Goal: Task Accomplishment & Management: Use online tool/utility

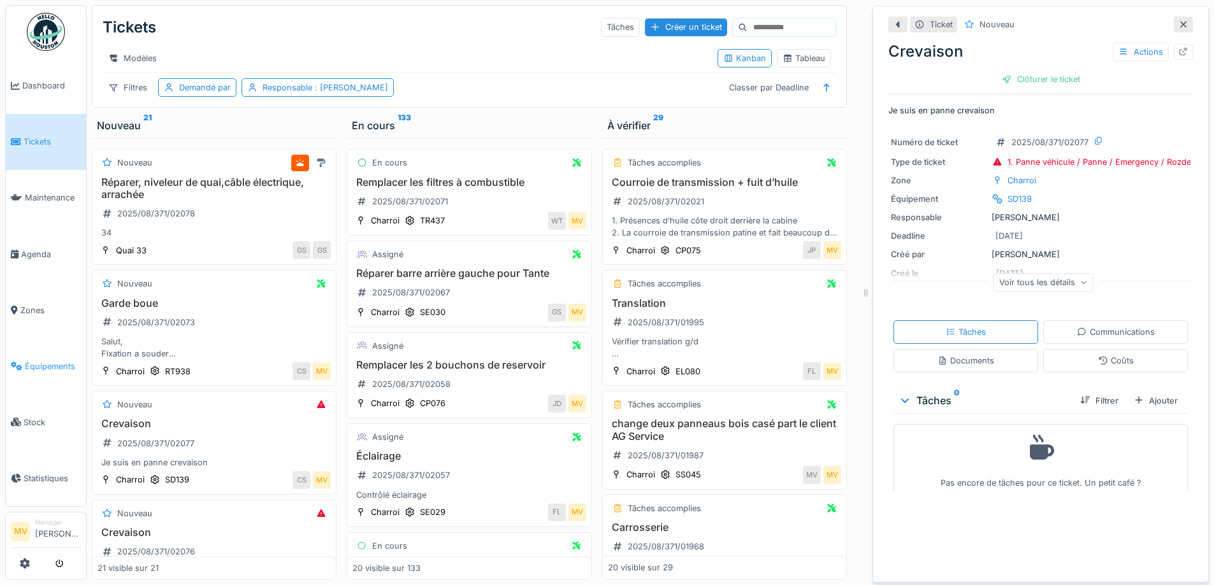
click at [49, 368] on span "Équipements" at bounding box center [53, 367] width 56 height 12
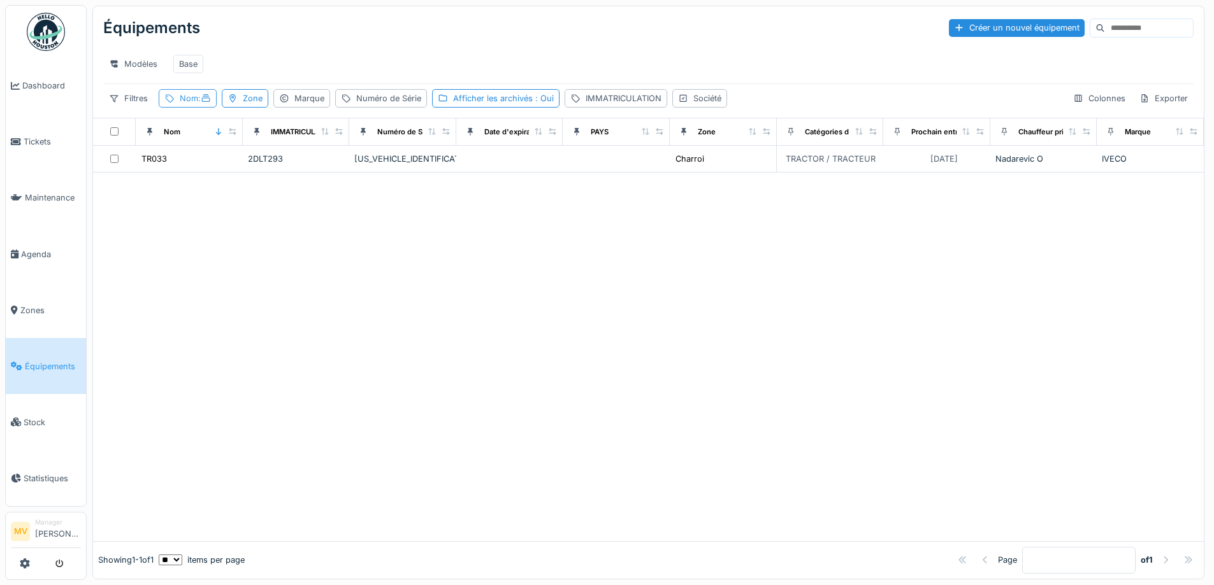
click at [184, 104] on div "Nom :" at bounding box center [195, 98] width 31 height 12
click at [208, 166] on input "*****" at bounding box center [227, 169] width 127 height 27
type input "*****"
click at [610, 319] on div at bounding box center [648, 357] width 1110 height 369
click at [429, 165] on div "[US_VEHICLE_IDENTIFICATION_NUMBER]" at bounding box center [402, 159] width 97 height 12
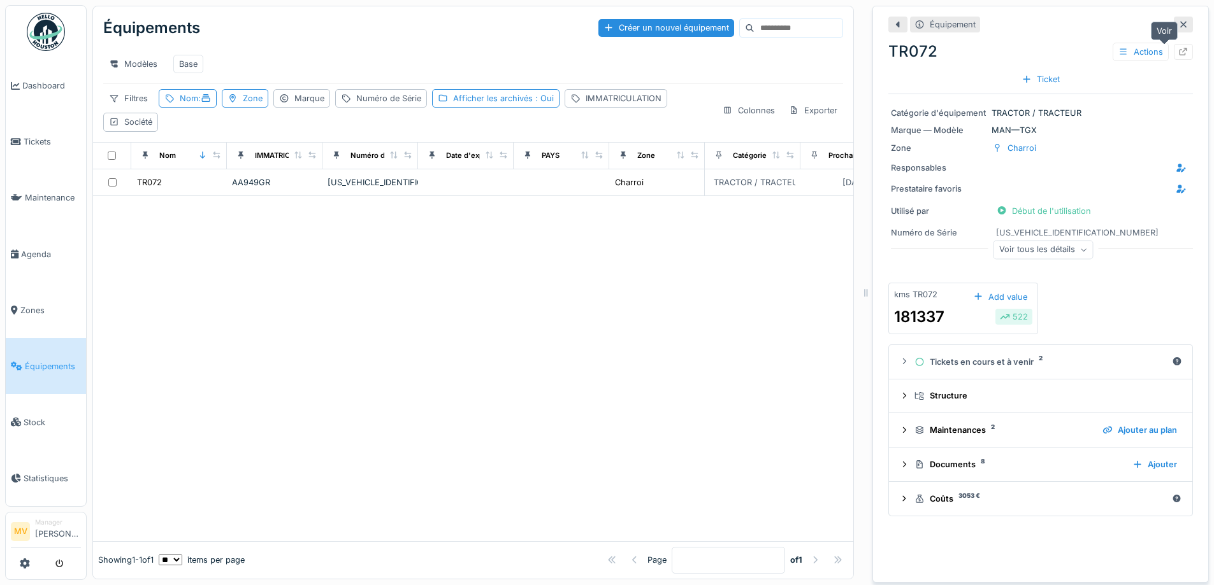
click at [1178, 52] on icon at bounding box center [1183, 52] width 10 height 8
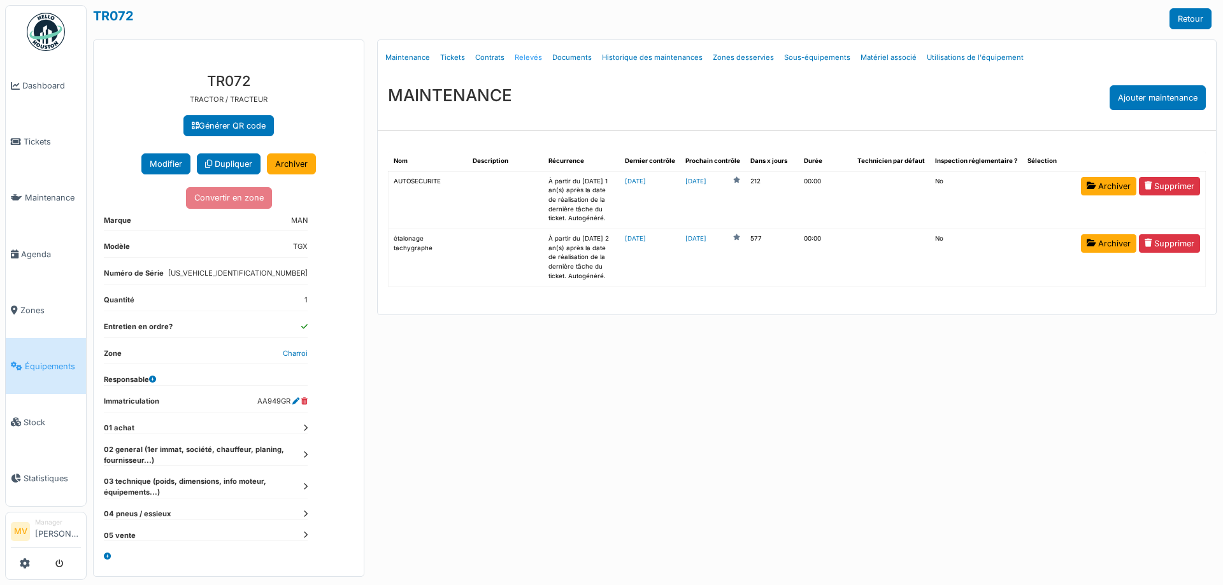
click at [529, 61] on link "Relevés" at bounding box center [529, 58] width 38 height 30
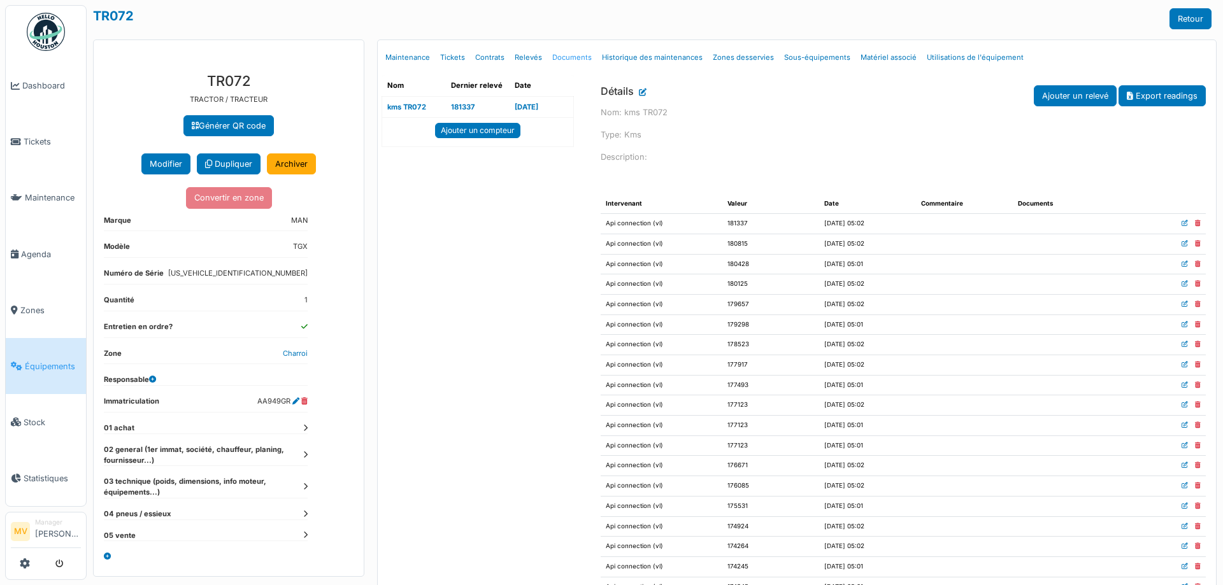
click at [567, 55] on link "Documents" at bounding box center [572, 58] width 50 height 30
select select "***"
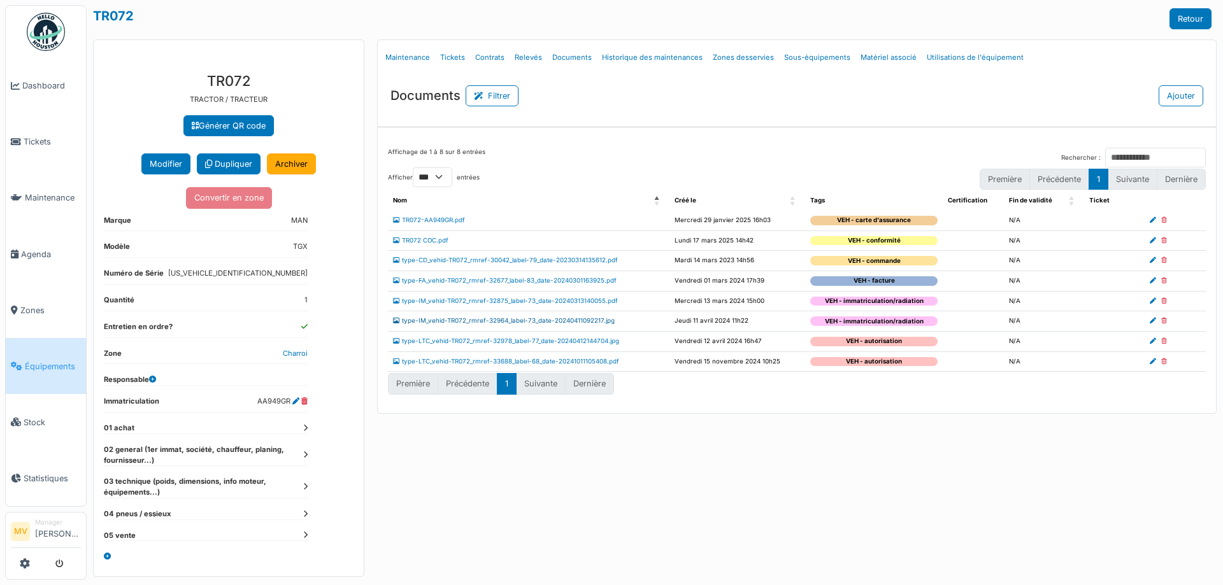
click at [573, 320] on link "type-IM_vehid-TR072_rmref-32964_label-73_date-20240411092217.jpg" at bounding box center [504, 320] width 222 height 7
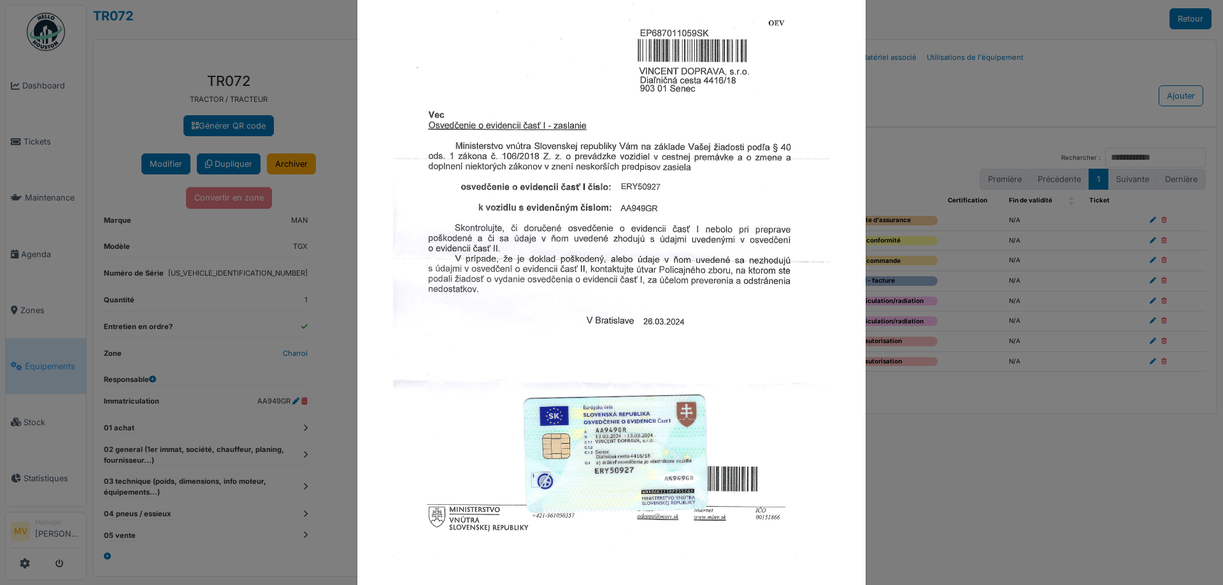
scroll to position [136, 0]
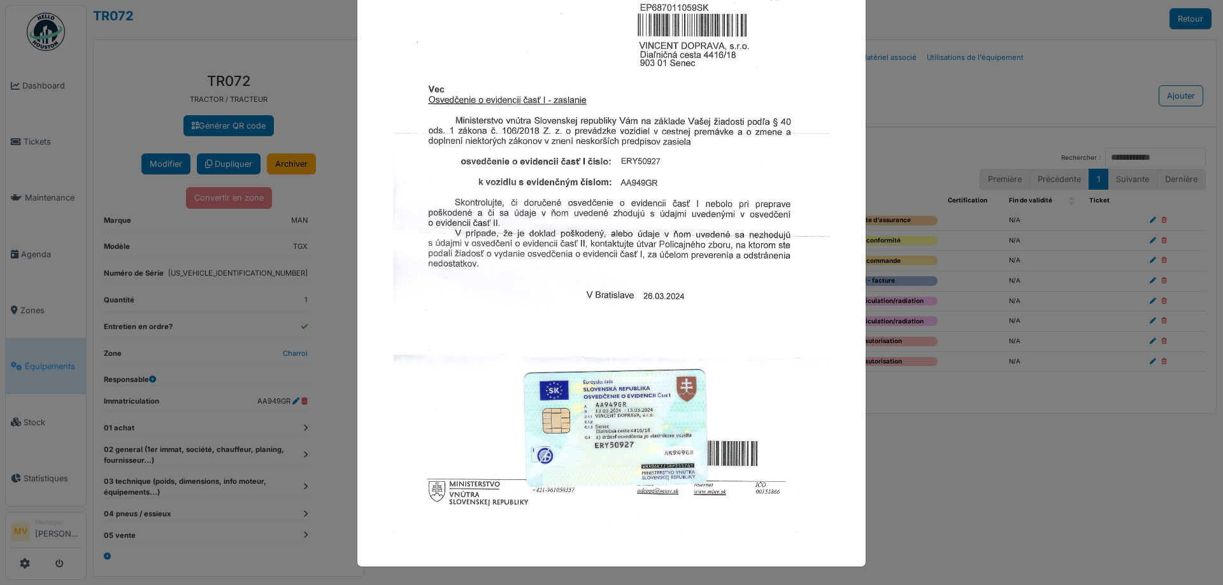
click at [906, 431] on div at bounding box center [611, 292] width 1223 height 585
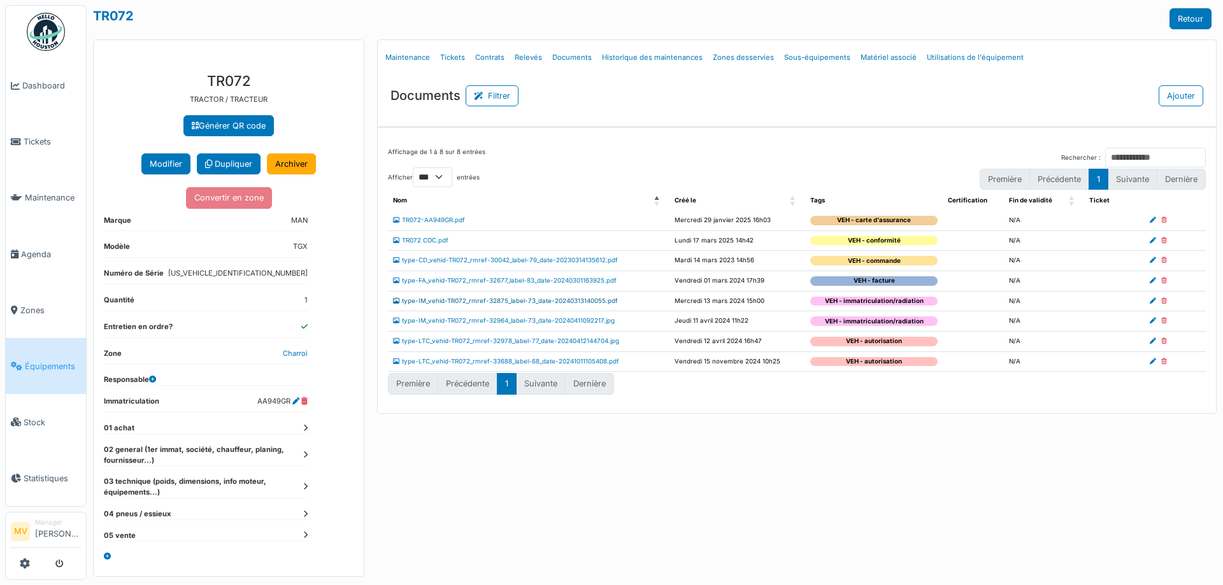
click at [559, 298] on link "type-IM_vehid-TR072_rmref-32875_label-73_date-20240313140055.pdf" at bounding box center [505, 300] width 225 height 7
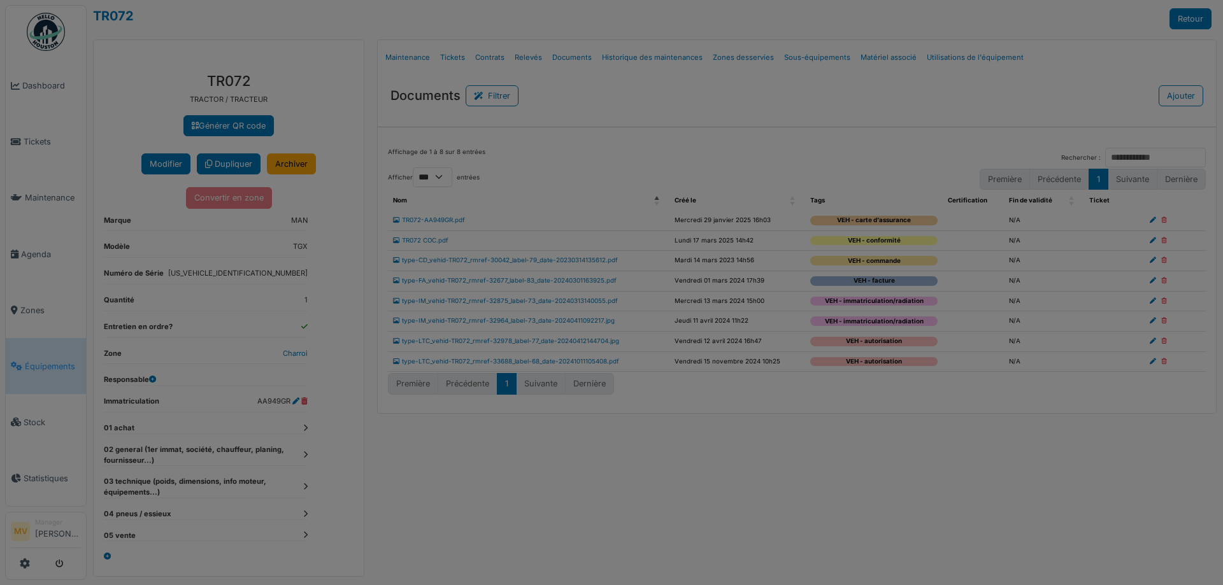
scroll to position [0, 0]
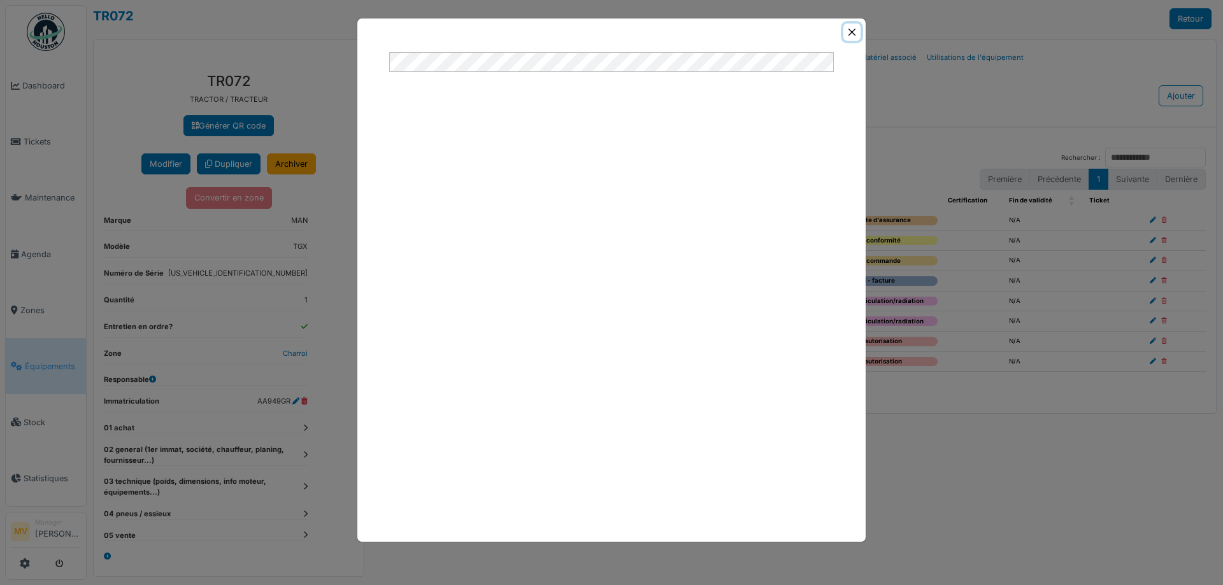
click at [845, 32] on button "Close" at bounding box center [851, 32] width 17 height 17
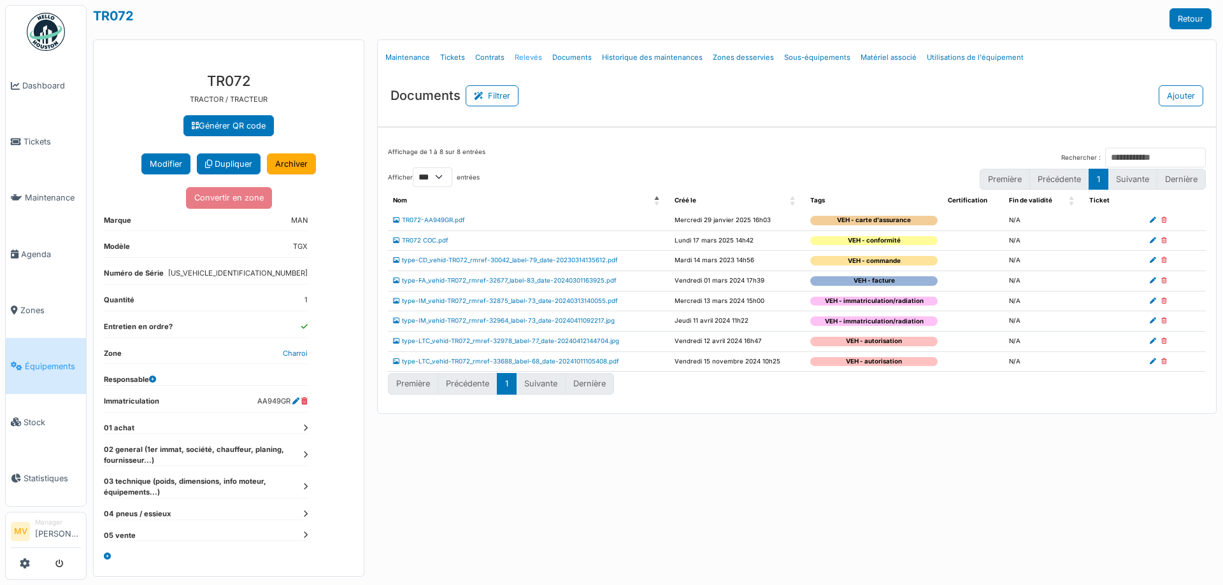
click at [526, 57] on link "Relevés" at bounding box center [529, 58] width 38 height 30
